Goal: Task Accomplishment & Management: Use online tool/utility

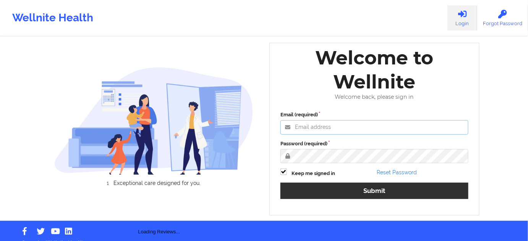
type input "[PERSON_NAME][EMAIL_ADDRESS][PERSON_NAME][DOMAIN_NAME]"
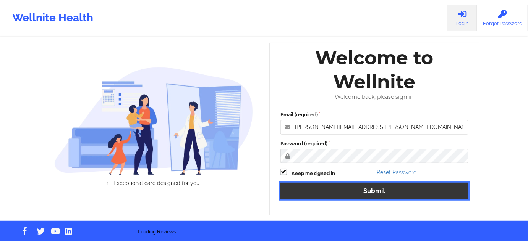
click at [337, 189] on button "Submit" at bounding box center [374, 191] width 188 height 16
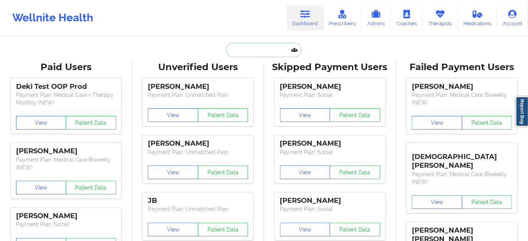
click at [281, 53] on input "text" at bounding box center [264, 50] width 76 height 15
paste input "[PERSON_NAME]"
type input "[PERSON_NAME]"
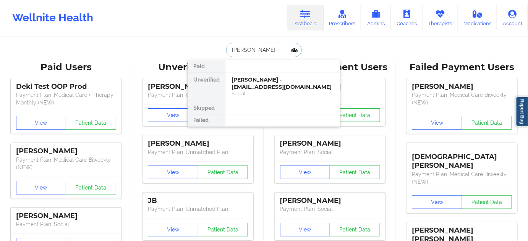
click at [262, 86] on div "[PERSON_NAME] - [EMAIL_ADDRESS][DOMAIN_NAME]" at bounding box center [282, 83] width 102 height 14
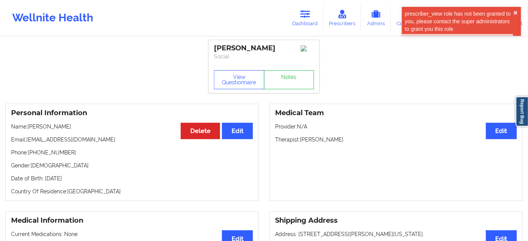
drag, startPoint x: 213, startPoint y: 45, endPoint x: 285, endPoint y: 42, distance: 72.3
click at [285, 42] on div "[PERSON_NAME] Social" at bounding box center [263, 53] width 111 height 26
copy div "[PERSON_NAME]"
click at [305, 19] on link "Dashboard" at bounding box center [305, 17] width 37 height 25
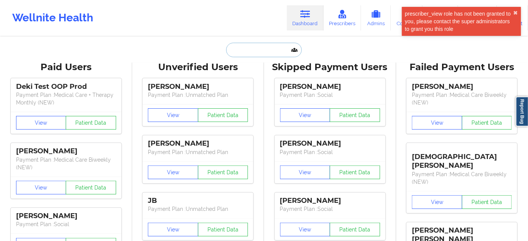
click at [278, 50] on input "text" at bounding box center [264, 50] width 76 height 15
paste input "[EMAIL_ADDRESS][DOMAIN_NAME]"
type input "[EMAIL_ADDRESS][DOMAIN_NAME]"
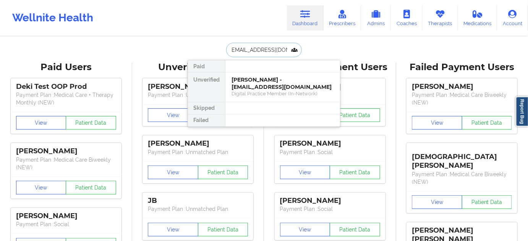
click at [265, 85] on div "[PERSON_NAME] - [EMAIL_ADDRESS][DOMAIN_NAME]" at bounding box center [282, 83] width 102 height 14
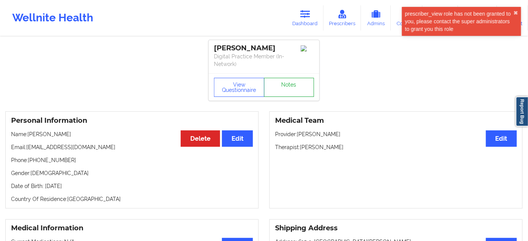
click at [292, 87] on link "Notes" at bounding box center [289, 87] width 50 height 19
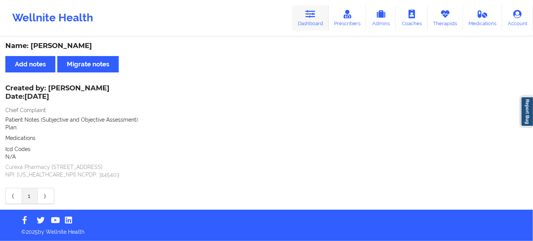
click at [310, 16] on icon at bounding box center [310, 14] width 10 height 8
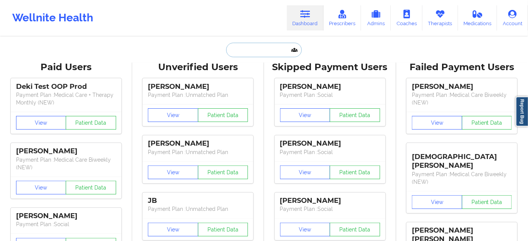
click at [252, 54] on input "text" at bounding box center [264, 50] width 76 height 15
paste input "[EMAIL_ADDRESS][DOMAIN_NAME]"
type input "[EMAIL_ADDRESS][DOMAIN_NAME]"
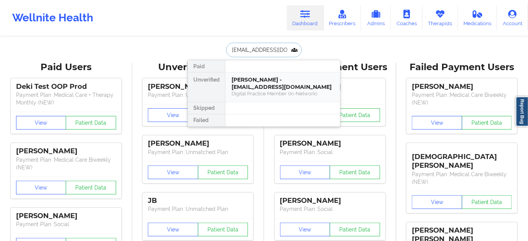
scroll to position [0, 1]
click at [259, 85] on div "[PERSON_NAME] - [EMAIL_ADDRESS][DOMAIN_NAME]" at bounding box center [282, 83] width 102 height 14
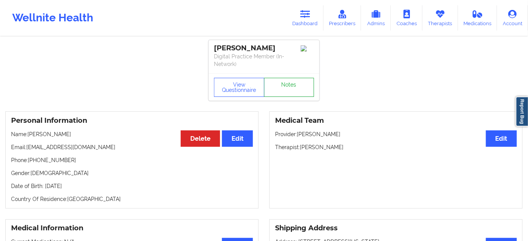
click at [292, 89] on link "Notes" at bounding box center [289, 87] width 50 height 19
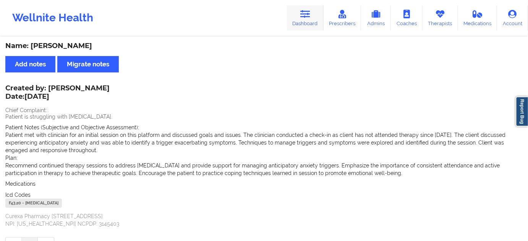
click at [312, 25] on link "Dashboard" at bounding box center [305, 17] width 37 height 25
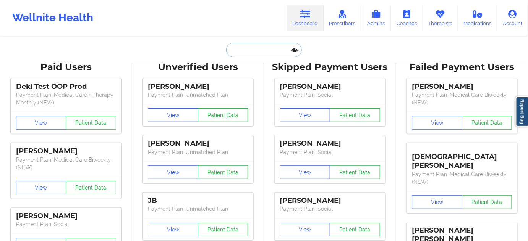
click at [282, 49] on input "text" at bounding box center [264, 50] width 76 height 15
type input "ds"
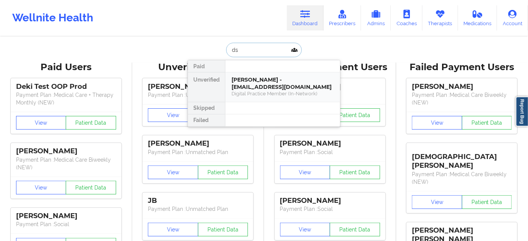
click at [266, 83] on div "[PERSON_NAME] - [EMAIL_ADDRESS][DOMAIN_NAME]" at bounding box center [282, 83] width 102 height 14
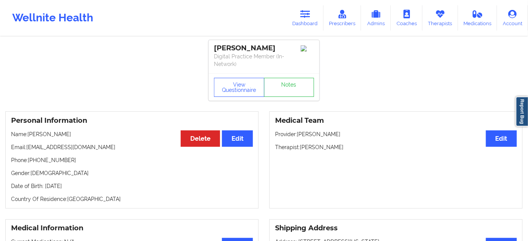
click at [265, 50] on div "[PERSON_NAME]" at bounding box center [264, 48] width 100 height 9
click at [260, 50] on div "[PERSON_NAME]" at bounding box center [264, 48] width 100 height 9
copy div "[PERSON_NAME]"
click at [291, 53] on p "Digital Practice Member (In-Network)" at bounding box center [264, 60] width 100 height 15
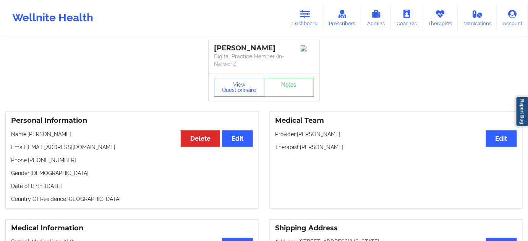
click at [286, 47] on div "[PERSON_NAME]" at bounding box center [264, 48] width 100 height 9
drag, startPoint x: 215, startPoint y: 46, endPoint x: 284, endPoint y: 47, distance: 68.7
click at [286, 47] on div "[PERSON_NAME]" at bounding box center [264, 48] width 100 height 9
copy div "[PERSON_NAME]"
drag, startPoint x: 302, startPoint y: 147, endPoint x: 341, endPoint y: 147, distance: 39.3
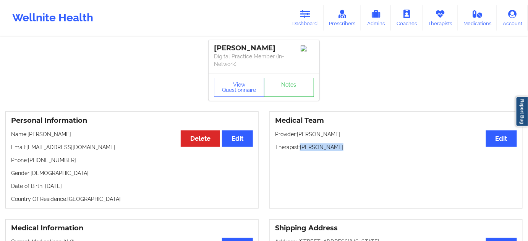
click at [341, 147] on p "Therapist: [PERSON_NAME]" at bounding box center [396, 148] width 242 height 8
copy p "[PERSON_NAME]"
click at [237, 86] on button "View Questionnaire" at bounding box center [239, 87] width 50 height 19
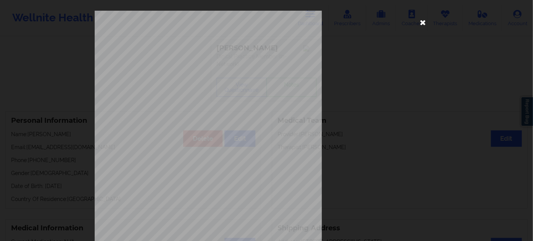
click at [420, 23] on icon at bounding box center [423, 22] width 12 height 12
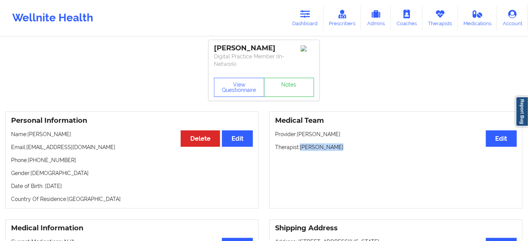
drag, startPoint x: 301, startPoint y: 148, endPoint x: 346, endPoint y: 149, distance: 44.7
click at [346, 149] on p "Therapist: [PERSON_NAME]" at bounding box center [396, 148] width 242 height 8
copy p "[PERSON_NAME]"
drag, startPoint x: 280, startPoint y: 47, endPoint x: 213, endPoint y: 47, distance: 67.2
click at [213, 47] on div "[PERSON_NAME] Digital Practice Member (In-Network)" at bounding box center [263, 56] width 111 height 33
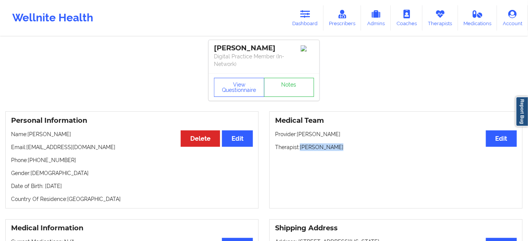
copy div "[PERSON_NAME]"
drag, startPoint x: 302, startPoint y: 147, endPoint x: 344, endPoint y: 147, distance: 42.0
click at [344, 147] on p "Therapist: [PERSON_NAME]" at bounding box center [396, 148] width 242 height 8
copy p "[PERSON_NAME]"
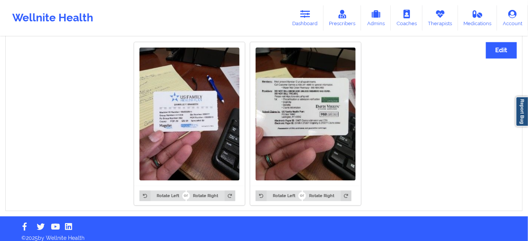
scroll to position [475, 0]
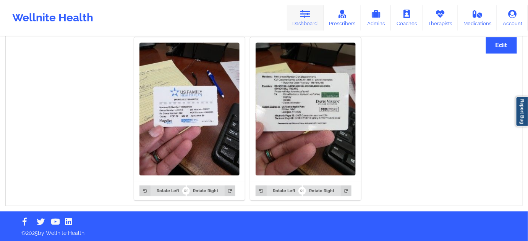
click at [310, 11] on icon at bounding box center [305, 14] width 10 height 8
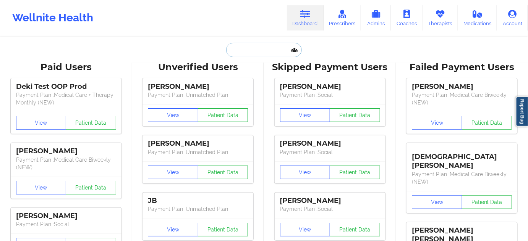
click at [247, 54] on input "text" at bounding box center [264, 50] width 76 height 15
paste input "[EMAIL_ADDRESS][DOMAIN_NAME]"
type input "[EMAIL_ADDRESS][DOMAIN_NAME]"
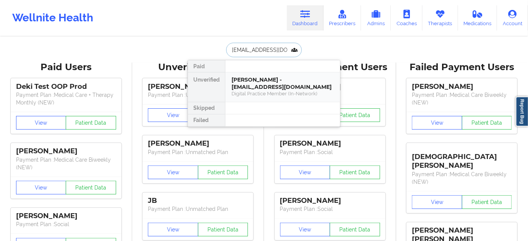
scroll to position [0, 14]
click at [254, 86] on div "[PERSON_NAME] - [EMAIL_ADDRESS][DOMAIN_NAME]" at bounding box center [282, 83] width 102 height 14
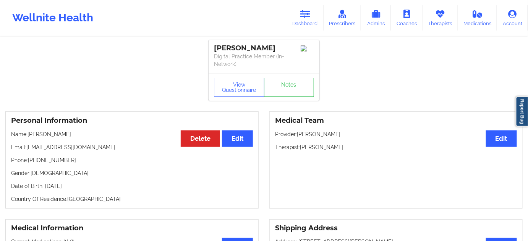
drag, startPoint x: 272, startPoint y: 48, endPoint x: 203, endPoint y: 46, distance: 68.4
copy div "[PERSON_NAME]"
click at [281, 90] on link "Notes" at bounding box center [289, 87] width 50 height 19
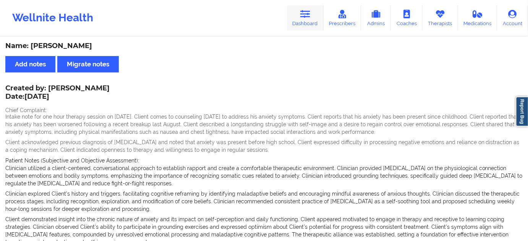
click at [302, 19] on link "Dashboard" at bounding box center [305, 17] width 37 height 25
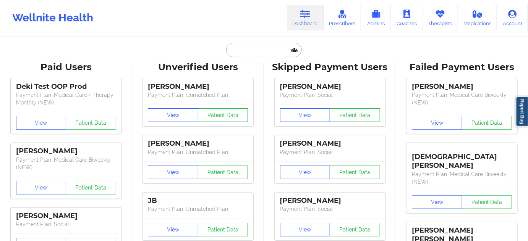
click at [254, 48] on input "text" at bounding box center [264, 50] width 76 height 15
type input "s"
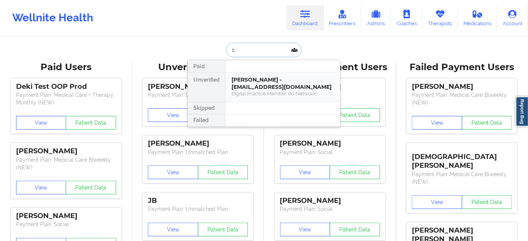
click at [255, 79] on div "[PERSON_NAME] - [EMAIL_ADDRESS][DOMAIN_NAME]" at bounding box center [282, 83] width 102 height 14
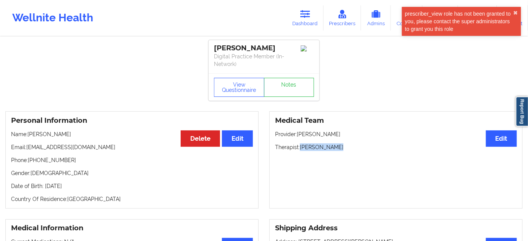
drag, startPoint x: 301, startPoint y: 147, endPoint x: 344, endPoint y: 147, distance: 42.8
click at [344, 147] on p "Therapist: [PERSON_NAME]" at bounding box center [396, 148] width 242 height 8
copy p "[PERSON_NAME]"
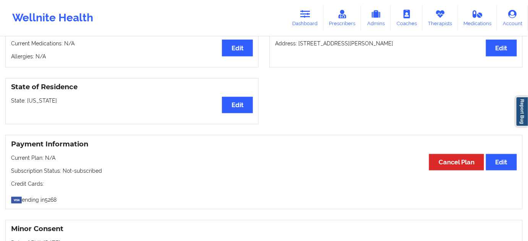
scroll to position [139, 0]
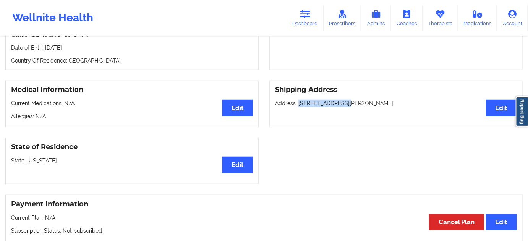
drag, startPoint x: 298, startPoint y: 103, endPoint x: 342, endPoint y: 106, distance: 44.4
click at [342, 106] on p "Address: [STREET_ADDRESS][PERSON_NAME]" at bounding box center [396, 104] width 242 height 8
copy p "[STREET_ADDRESS][PERSON_NAME]"
click at [359, 104] on p "Address: [STREET_ADDRESS][PERSON_NAME]" at bounding box center [396, 104] width 242 height 8
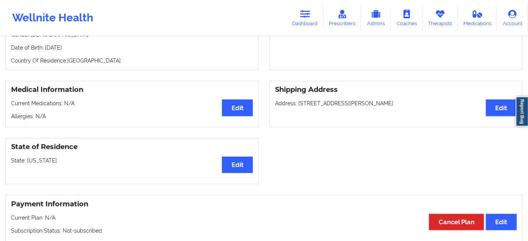
click at [386, 105] on p "Address: [STREET_ADDRESS][PERSON_NAME]" at bounding box center [396, 104] width 242 height 8
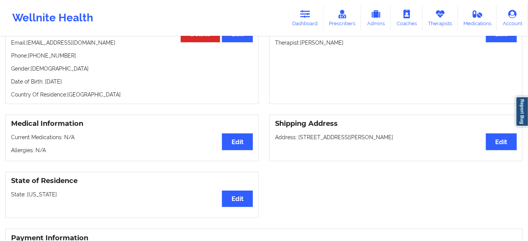
scroll to position [0, 0]
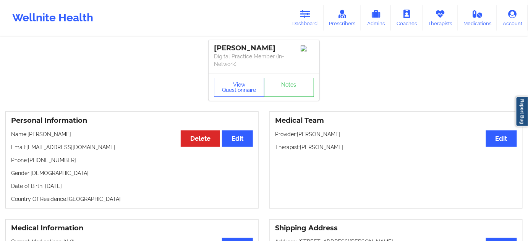
click at [245, 94] on button "View Questionnaire" at bounding box center [239, 87] width 50 height 19
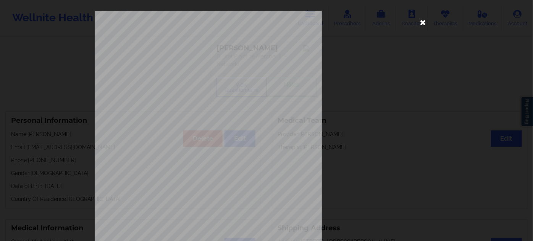
click at [421, 23] on icon at bounding box center [423, 22] width 12 height 12
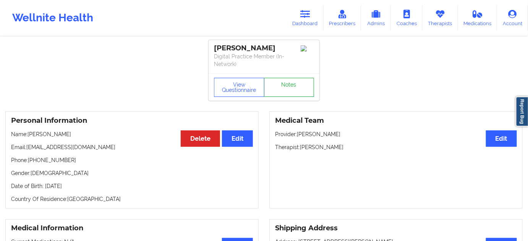
click at [293, 94] on link "Notes" at bounding box center [289, 87] width 50 height 19
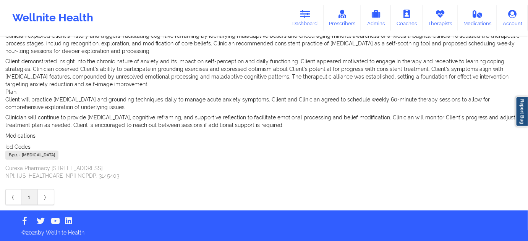
scroll to position [158, 0]
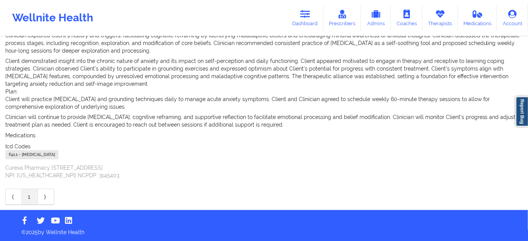
click at [15, 154] on div "F41.1 - [MEDICAL_DATA]" at bounding box center [31, 154] width 53 height 9
click at [302, 19] on link "Dashboard" at bounding box center [305, 17] width 37 height 25
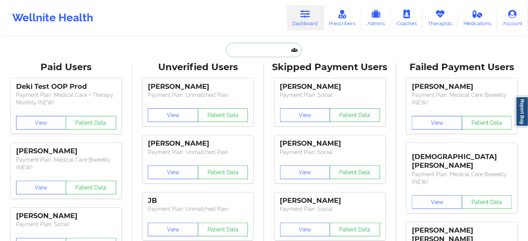
click at [263, 53] on input "text" at bounding box center [264, 50] width 76 height 15
paste input "[EMAIL_ADDRESS][DOMAIN_NAME]"
type input "[EMAIL_ADDRESS][DOMAIN_NAME]"
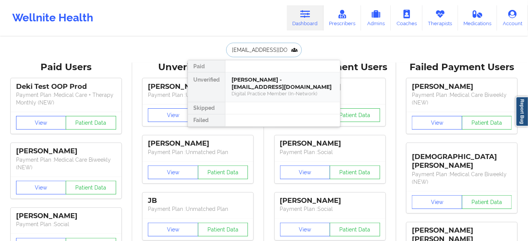
scroll to position [0, 14]
click at [245, 82] on div "[PERSON_NAME] - [EMAIL_ADDRESS][DOMAIN_NAME]" at bounding box center [282, 83] width 102 height 14
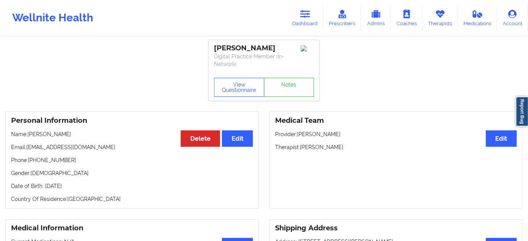
click at [230, 44] on div "[PERSON_NAME]" at bounding box center [264, 48] width 100 height 9
click at [262, 52] on div "[PERSON_NAME]" at bounding box center [264, 48] width 100 height 9
click at [310, 14] on icon at bounding box center [305, 14] width 10 height 8
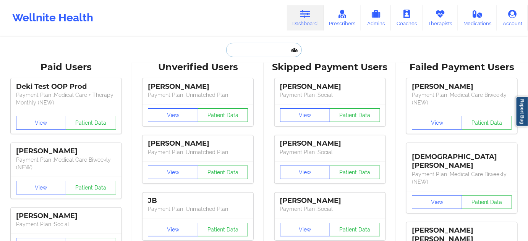
click at [249, 52] on input "text" at bounding box center [264, 50] width 76 height 15
paste input "[EMAIL_ADDRESS][MEDICAL_DATA][DOMAIN_NAME]"
type input "[EMAIL_ADDRESS][MEDICAL_DATA][DOMAIN_NAME]"
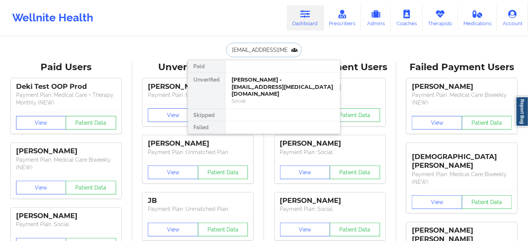
click at [254, 98] on div "Social" at bounding box center [282, 101] width 102 height 6
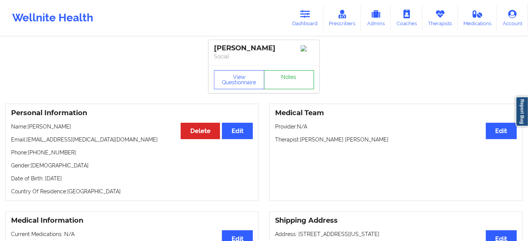
click at [297, 88] on link "Notes" at bounding box center [289, 79] width 50 height 19
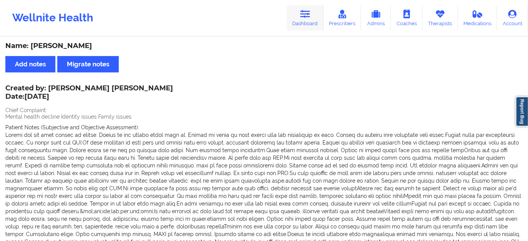
click at [302, 26] on link "Dashboard" at bounding box center [305, 17] width 37 height 25
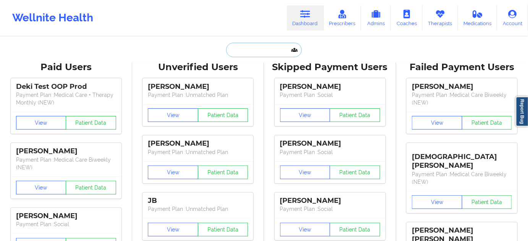
click at [270, 49] on input "text" at bounding box center [264, 50] width 76 height 15
paste input "[EMAIL_ADDRESS][DOMAIN_NAME]"
type input "[EMAIL_ADDRESS][DOMAIN_NAME]"
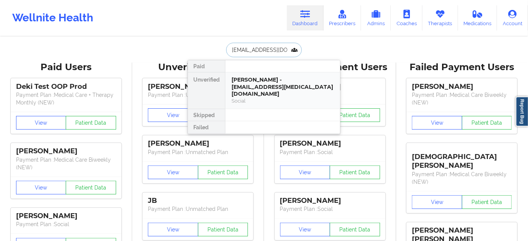
scroll to position [0, 19]
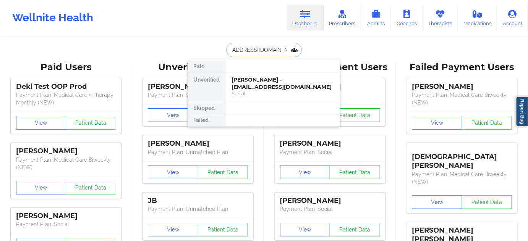
click at [251, 80] on div "[PERSON_NAME] - [EMAIL_ADDRESS][DOMAIN_NAME]" at bounding box center [282, 83] width 102 height 14
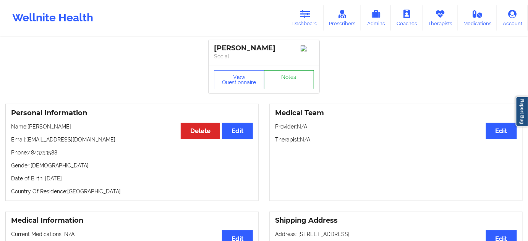
click at [285, 88] on link "Notes" at bounding box center [289, 79] width 50 height 19
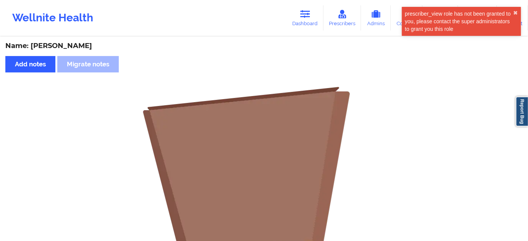
drag, startPoint x: 304, startPoint y: 22, endPoint x: 287, endPoint y: 31, distance: 19.1
click at [304, 22] on link "Dashboard" at bounding box center [305, 17] width 37 height 25
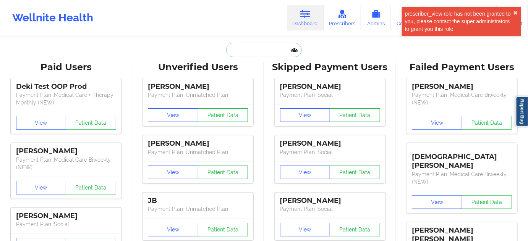
click at [260, 48] on input "text" at bounding box center [264, 50] width 76 height 15
paste input "[EMAIL_ADDRESS][DOMAIN_NAME]"
type input "[EMAIL_ADDRESS][DOMAIN_NAME]"
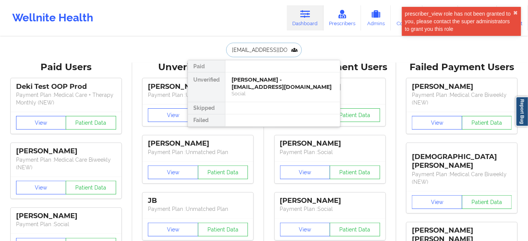
click at [247, 80] on div "[PERSON_NAME] - [EMAIL_ADDRESS][DOMAIN_NAME]" at bounding box center [282, 83] width 102 height 14
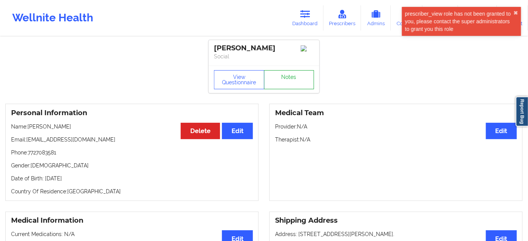
click at [287, 80] on link "Notes" at bounding box center [289, 79] width 50 height 19
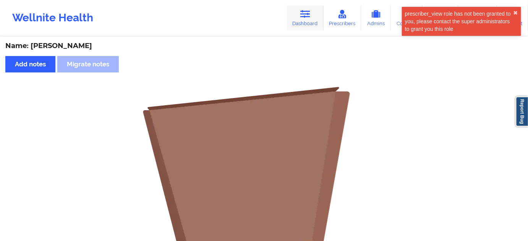
click at [310, 25] on link "Dashboard" at bounding box center [305, 17] width 37 height 25
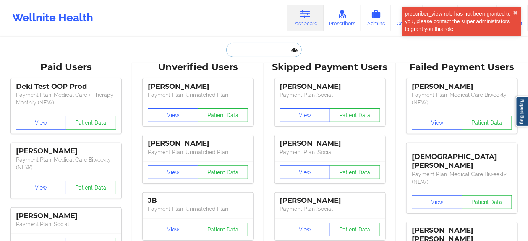
click at [257, 53] on input "text" at bounding box center [264, 50] width 76 height 15
paste input "[PERSON_NAME][EMAIL_ADDRESS][PERSON_NAME][DOMAIN_NAME]"
type input "[PERSON_NAME][EMAIL_ADDRESS][PERSON_NAME][DOMAIN_NAME]"
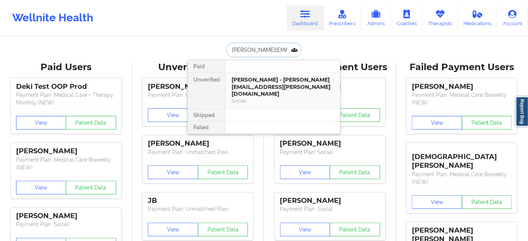
click at [250, 79] on div "[PERSON_NAME] - [PERSON_NAME][EMAIL_ADDRESS][PERSON_NAME][DOMAIN_NAME]" at bounding box center [282, 86] width 102 height 21
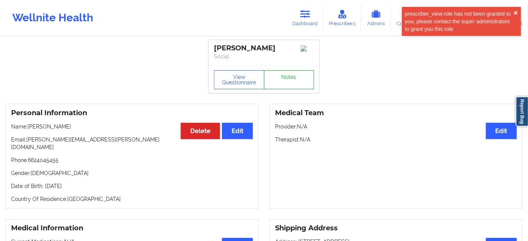
click at [283, 79] on link "Notes" at bounding box center [289, 79] width 50 height 19
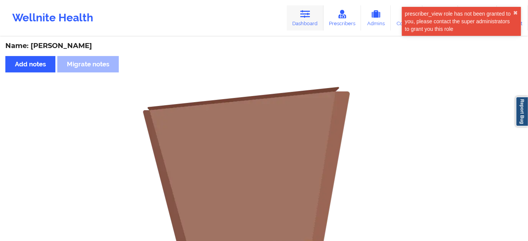
click at [304, 19] on link "Dashboard" at bounding box center [305, 17] width 37 height 25
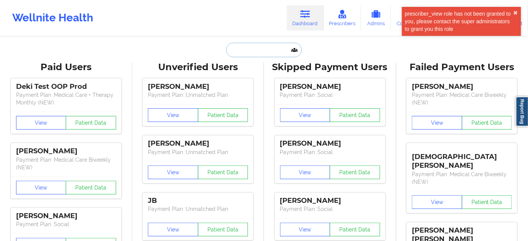
click at [265, 50] on input "text" at bounding box center [264, 50] width 76 height 15
paste input "[EMAIL_ADDRESS][DOMAIN_NAME]"
type input "[EMAIL_ADDRESS][DOMAIN_NAME]"
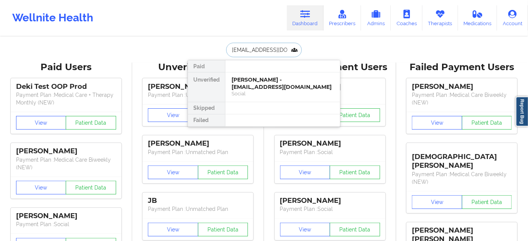
click at [247, 82] on div "[PERSON_NAME] - [EMAIL_ADDRESS][DOMAIN_NAME]" at bounding box center [282, 83] width 102 height 14
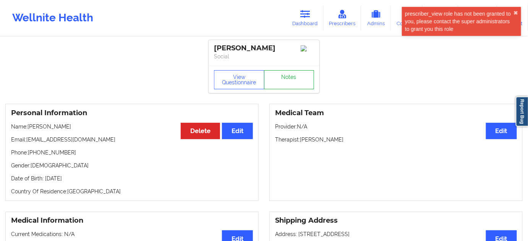
click at [282, 89] on link "Notes" at bounding box center [289, 79] width 50 height 19
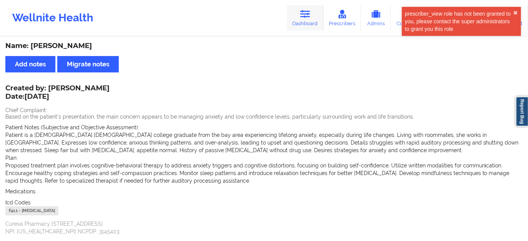
click at [318, 13] on link "Dashboard" at bounding box center [305, 17] width 37 height 25
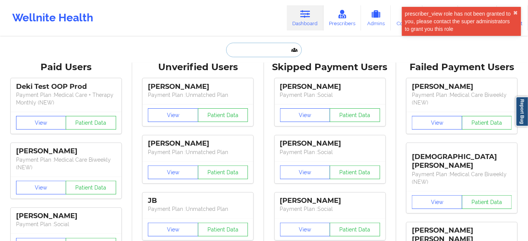
click at [272, 56] on input "text" at bounding box center [264, 50] width 76 height 15
paste input "[EMAIL_ADDRESS][DOMAIN_NAME]"
type input "[EMAIL_ADDRESS][DOMAIN_NAME]"
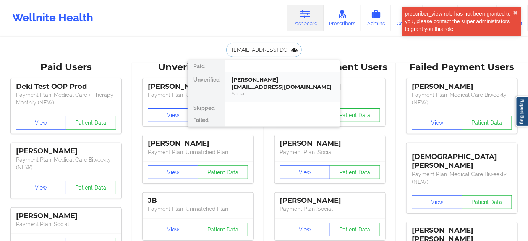
click at [265, 84] on div "[PERSON_NAME] - [EMAIL_ADDRESS][DOMAIN_NAME]" at bounding box center [282, 83] width 102 height 14
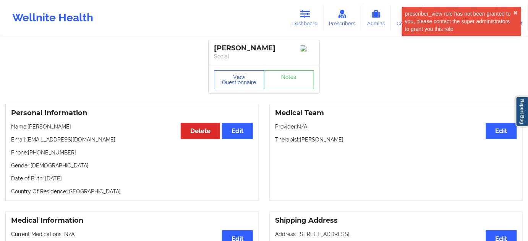
click at [245, 86] on button "View Questionnaire" at bounding box center [239, 79] width 50 height 19
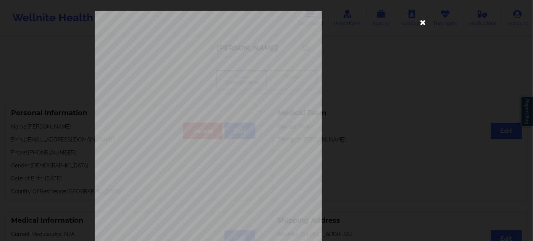
click at [422, 25] on icon at bounding box center [423, 22] width 12 height 12
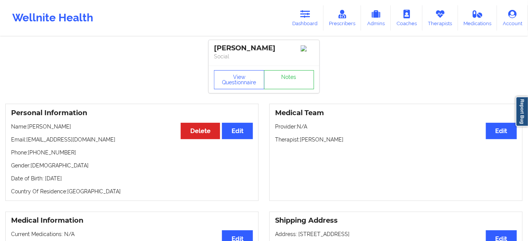
drag, startPoint x: 301, startPoint y: 143, endPoint x: 348, endPoint y: 138, distance: 47.3
click at [348, 138] on div "Medical Team Edit Provider: N/A Therapist: [PERSON_NAME]" at bounding box center [395, 152] width 253 height 97
drag, startPoint x: 259, startPoint y: 46, endPoint x: 208, endPoint y: 47, distance: 51.6
click at [304, 79] on link "Notes" at bounding box center [289, 79] width 50 height 19
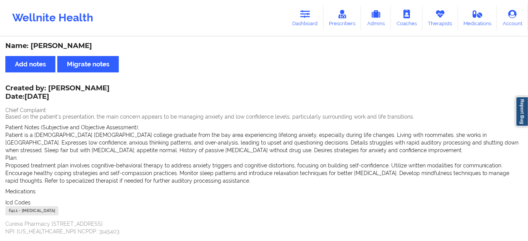
click at [12, 209] on div "F41.1 - [MEDICAL_DATA]" at bounding box center [31, 211] width 53 height 9
